Goal: Task Accomplishment & Management: Manage account settings

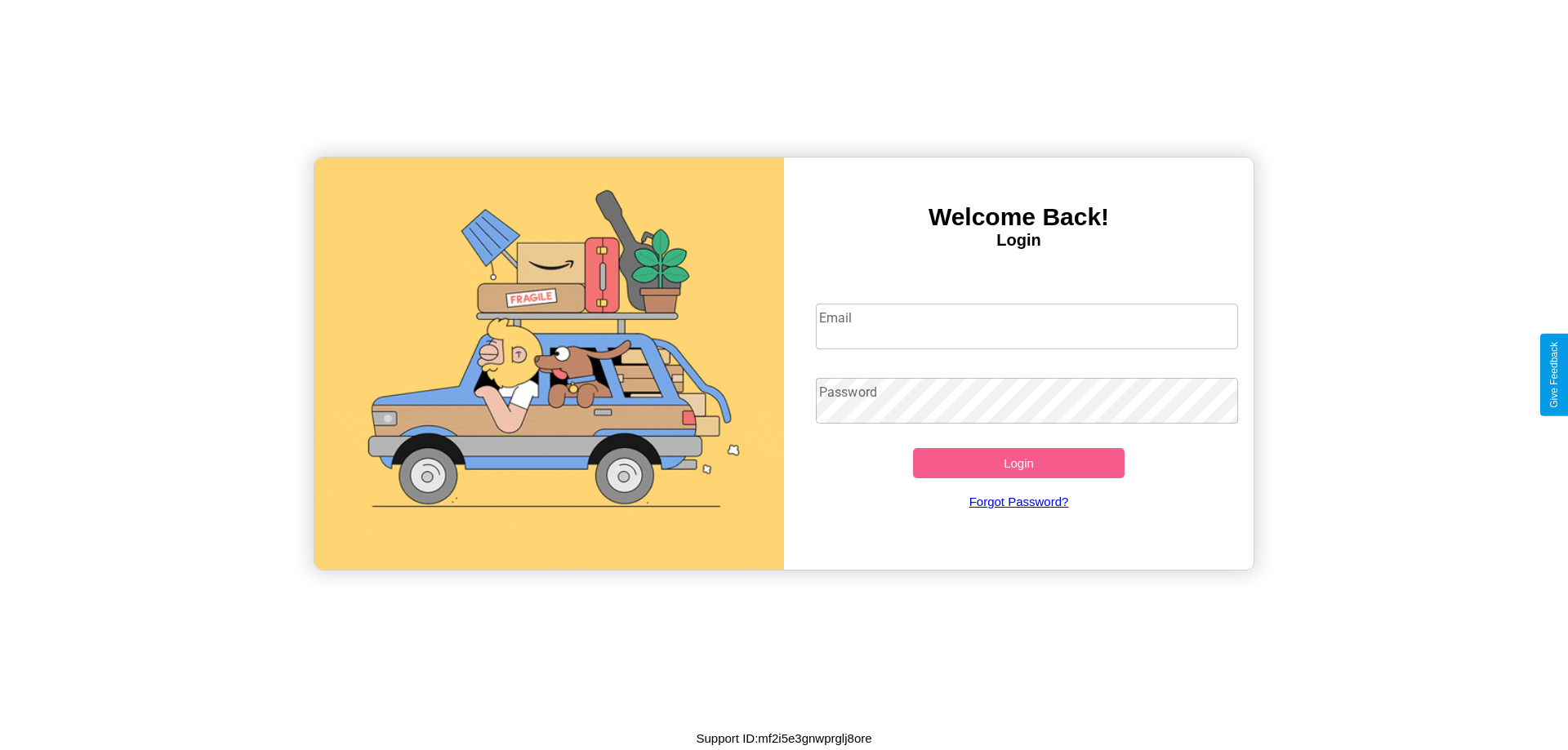
click at [1027, 325] on input "Email" at bounding box center [1027, 326] width 423 height 46
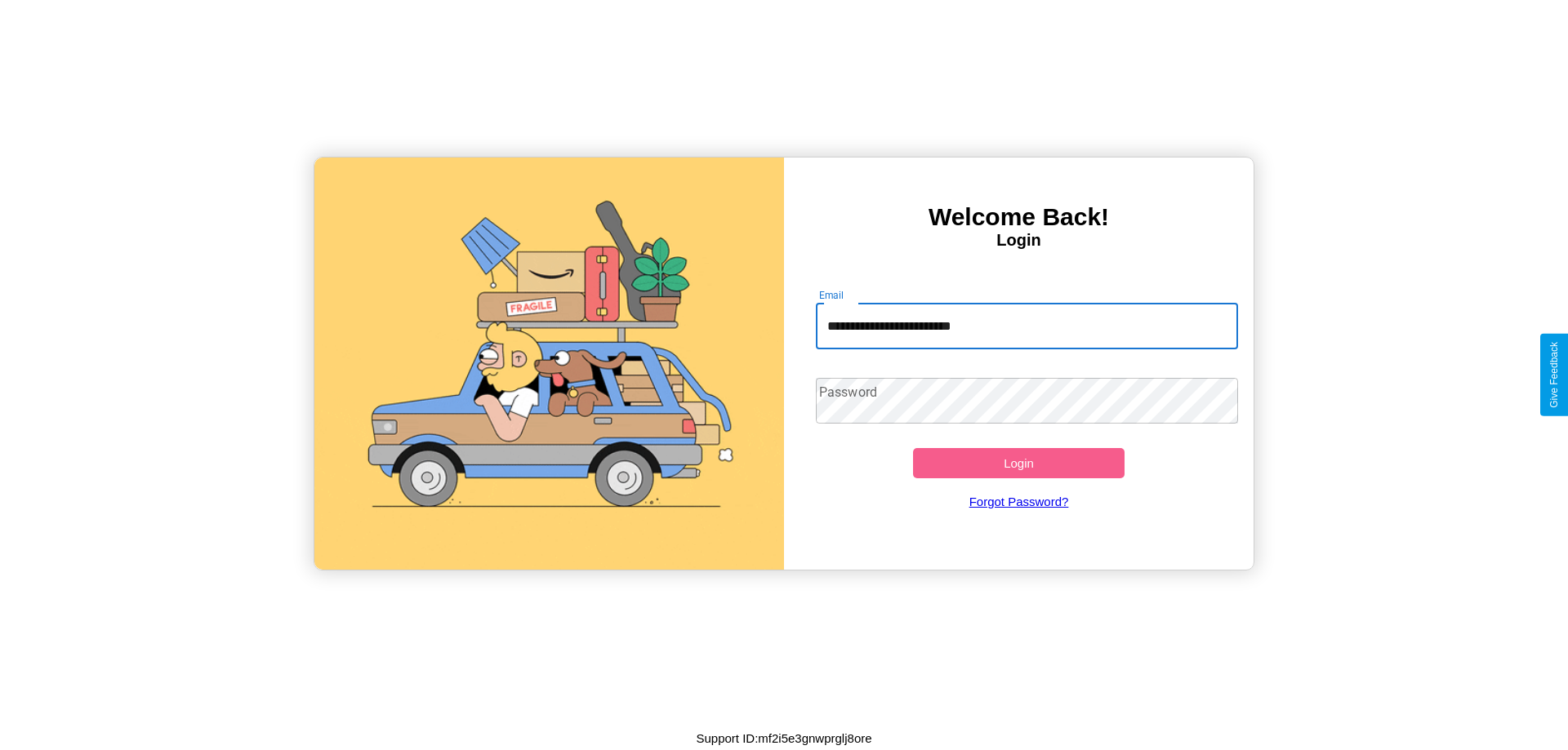
type input "**********"
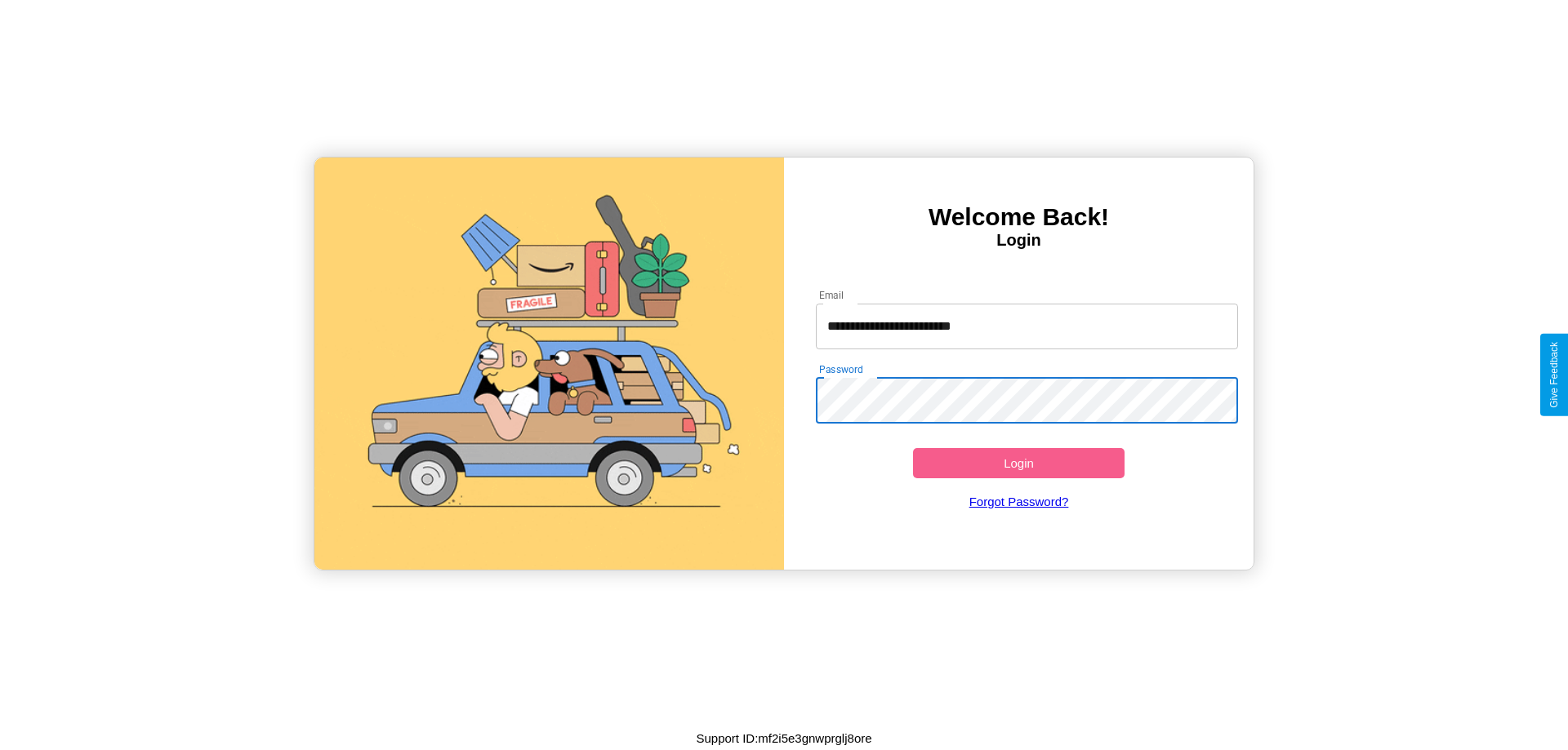
click at [1019, 463] on button "Login" at bounding box center [1019, 463] width 211 height 30
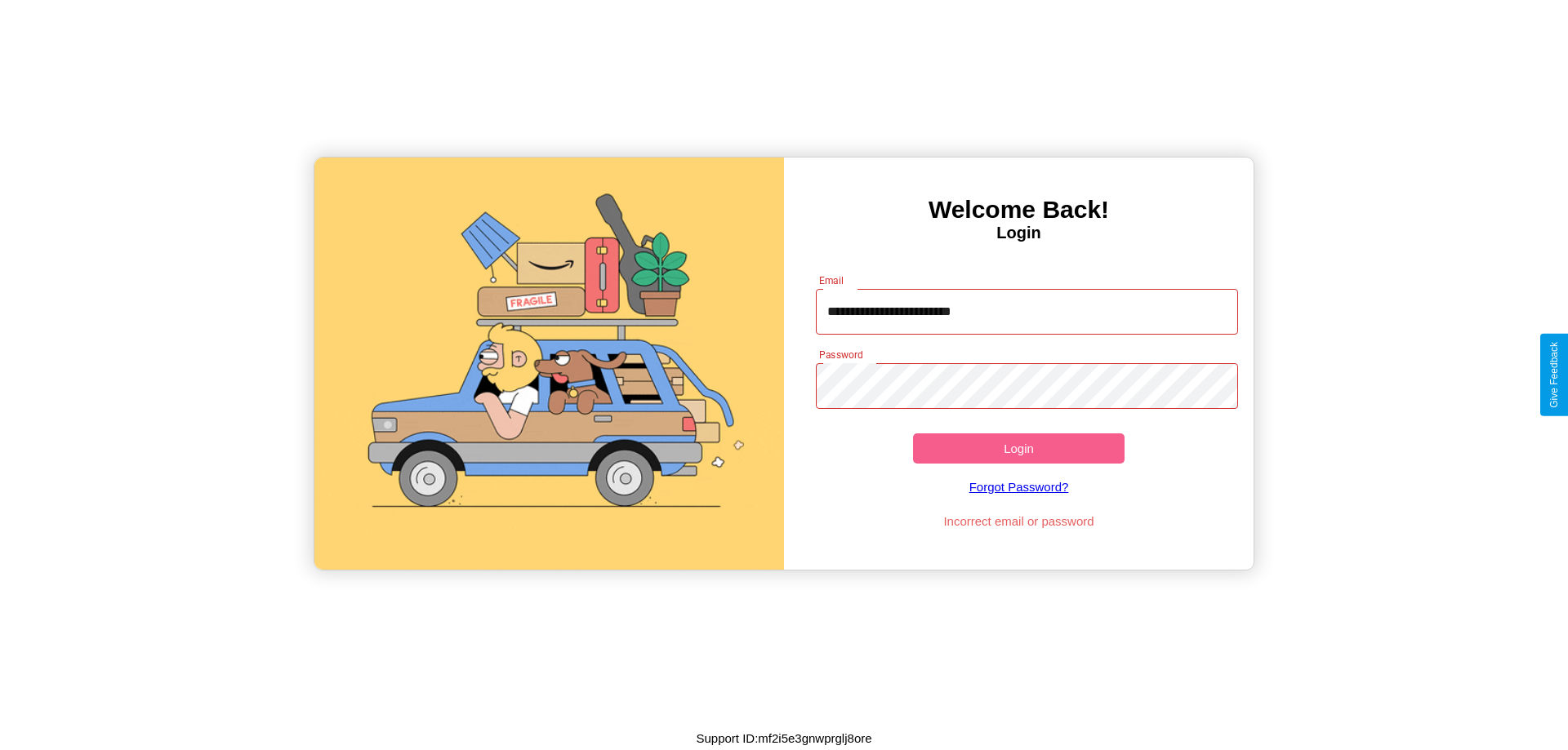
click at [1019, 448] on button "Login" at bounding box center [1019, 449] width 211 height 30
